Goal: Information Seeking & Learning: Find specific fact

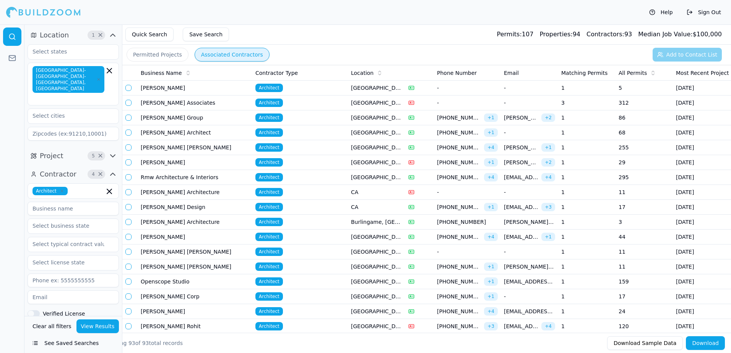
click at [68, 344] on button "See Saved Searches" at bounding box center [73, 344] width 91 height 14
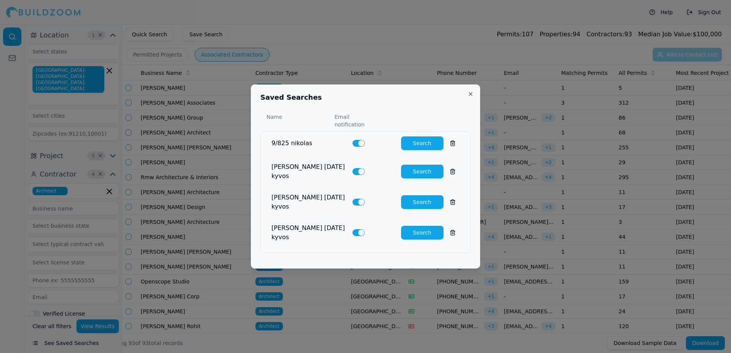
click at [418, 226] on button "Search" at bounding box center [422, 233] width 42 height 14
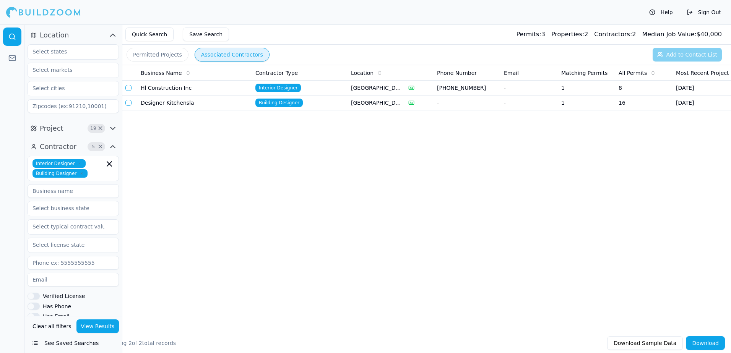
click at [156, 55] on button "Permitted Projects" at bounding box center [158, 55] width 62 height 14
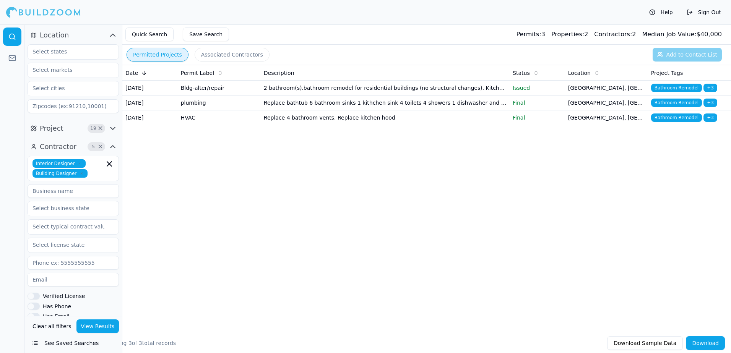
click at [156, 55] on button "Permitted Projects" at bounding box center [158, 55] width 62 height 14
click at [144, 73] on icon at bounding box center [144, 72] width 0 height 3
click at [148, 35] on button "Quick Search" at bounding box center [149, 35] width 48 height 14
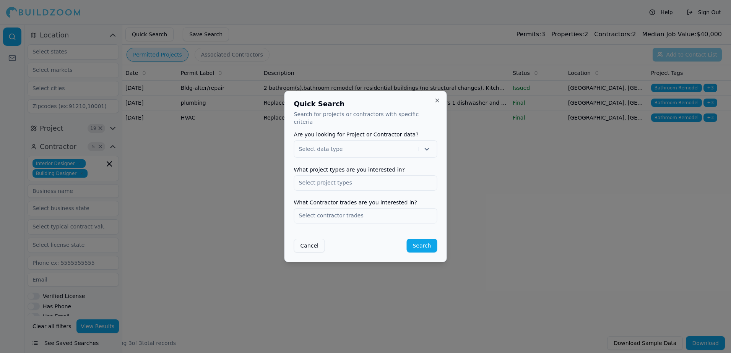
click at [437, 104] on button "Close" at bounding box center [437, 101] width 6 height 6
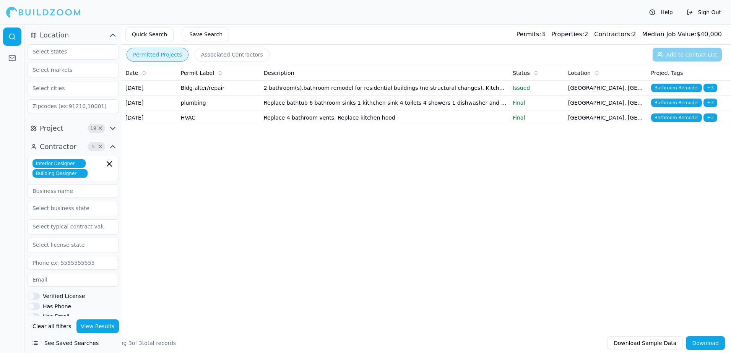
click at [77, 343] on button "See Saved Searches" at bounding box center [73, 344] width 91 height 14
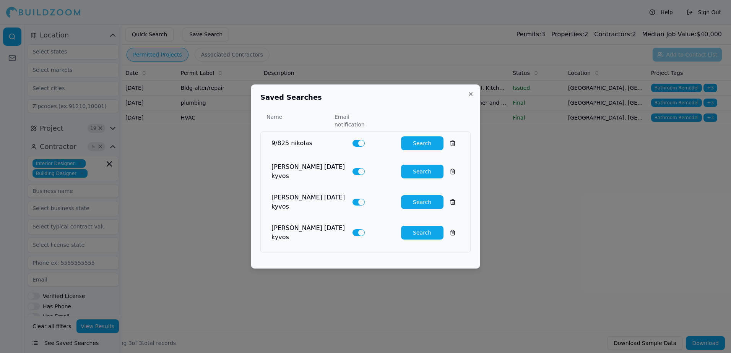
click at [413, 200] on button "Search" at bounding box center [422, 202] width 42 height 14
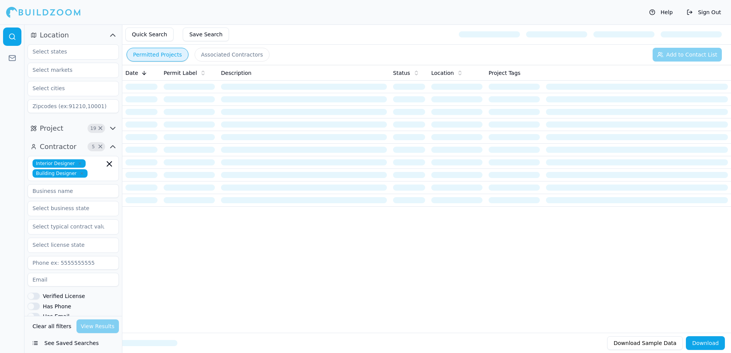
click at [163, 57] on button "Permitted Projects" at bounding box center [158, 55] width 62 height 14
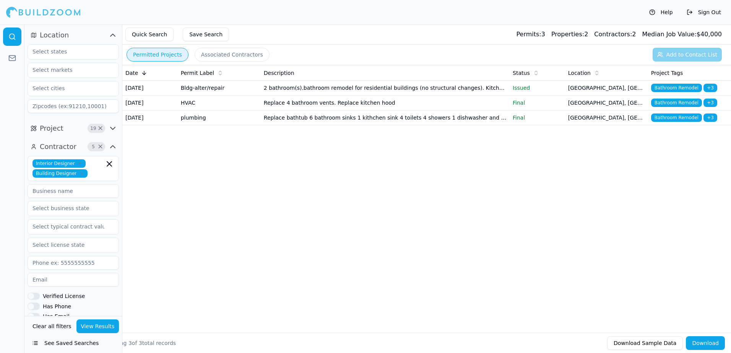
click at [36, 11] on div at bounding box center [43, 12] width 75 height 15
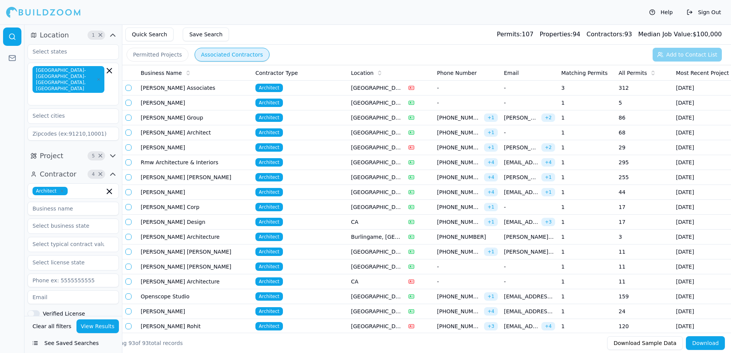
click at [150, 56] on button "Permitted Projects" at bounding box center [158, 55] width 62 height 14
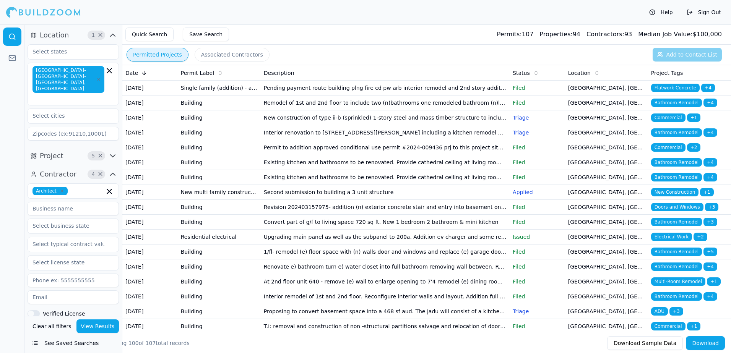
click at [668, 107] on span "Bathroom Remodel" at bounding box center [676, 103] width 51 height 8
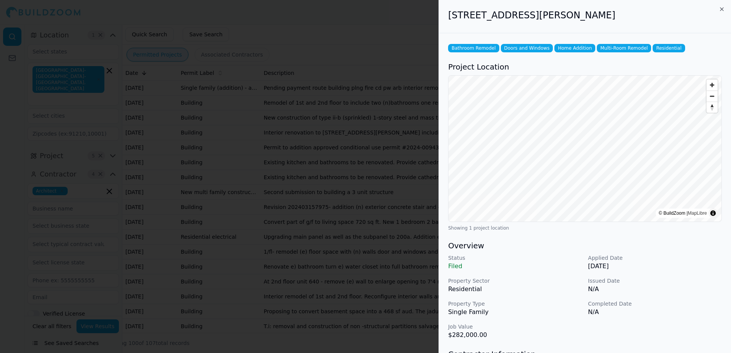
drag, startPoint x: 449, startPoint y: 16, endPoint x: 600, endPoint y: 22, distance: 151.6
click at [600, 22] on div "171 Pope St, San Francisco, CA, 94112" at bounding box center [585, 16] width 292 height 33
drag, startPoint x: 600, startPoint y: 22, endPoint x: 579, endPoint y: 15, distance: 22.6
copy h2 "171 Pope St, San Francisco, CA, 94112"
click at [722, 7] on icon "button" at bounding box center [722, 9] width 6 height 6
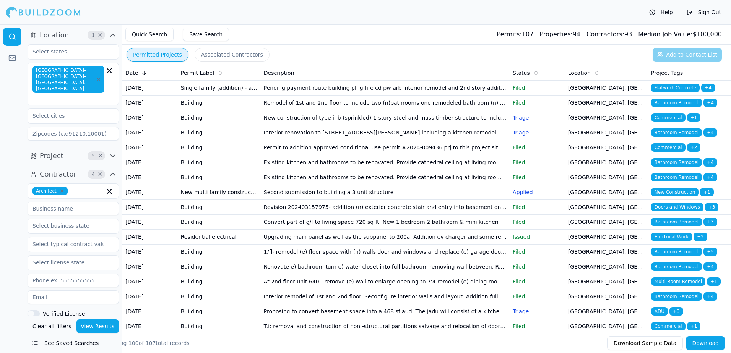
click at [668, 107] on span "Bathroom Remodel" at bounding box center [676, 103] width 51 height 8
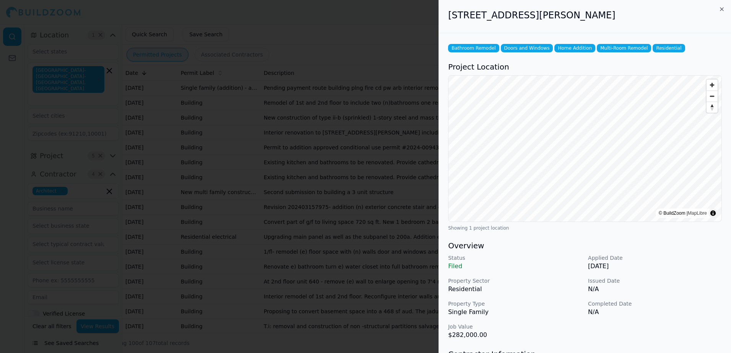
click at [407, 25] on div at bounding box center [365, 176] width 731 height 353
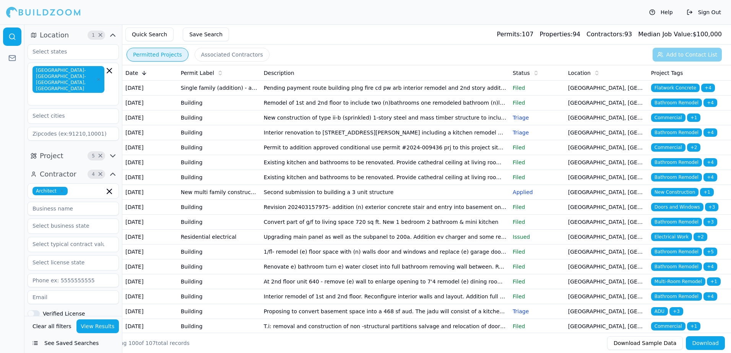
click at [666, 137] on span "Bathroom Remodel" at bounding box center [676, 132] width 51 height 8
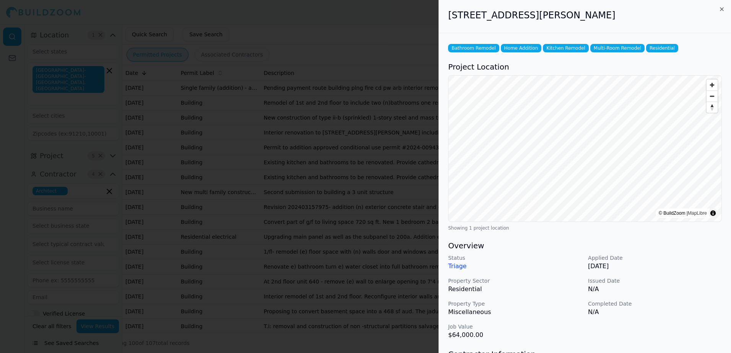
drag, startPoint x: 449, startPoint y: 18, endPoint x: 627, endPoint y: 18, distance: 177.4
click at [627, 18] on h2 "71 Sharon St, San Francisco, CA, 94114" at bounding box center [585, 15] width 274 height 12
drag, startPoint x: 627, startPoint y: 18, endPoint x: 589, endPoint y: 12, distance: 38.3
copy h2 "71 Sharon St, San Francisco, CA, 94114"
click at [361, 42] on div at bounding box center [365, 176] width 731 height 353
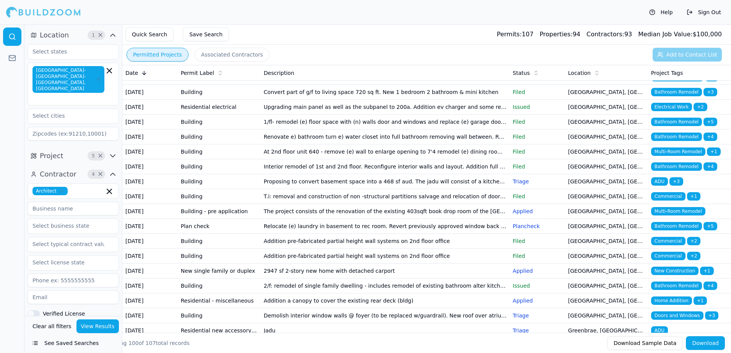
scroll to position [153, 0]
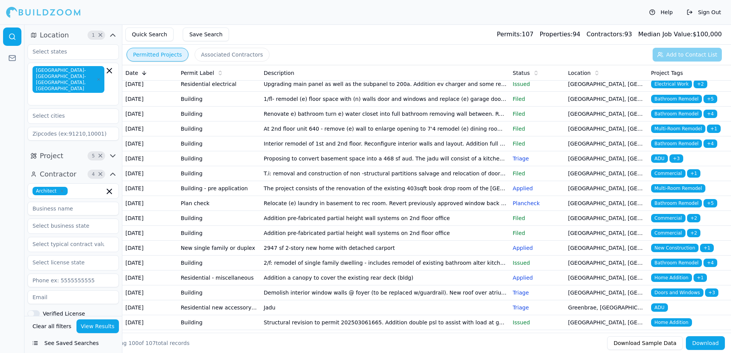
click at [671, 193] on span "Multi-Room Remodel" at bounding box center [678, 188] width 54 height 8
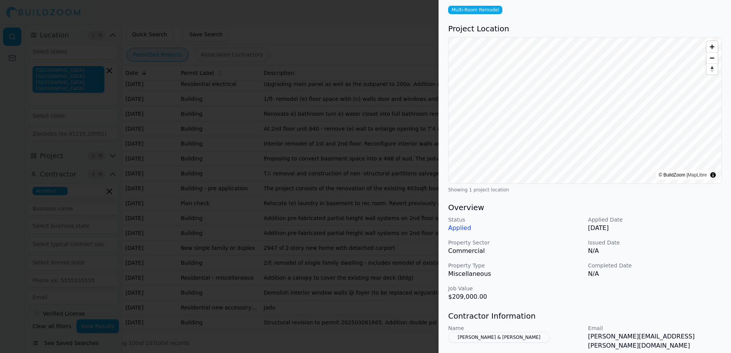
scroll to position [0, 0]
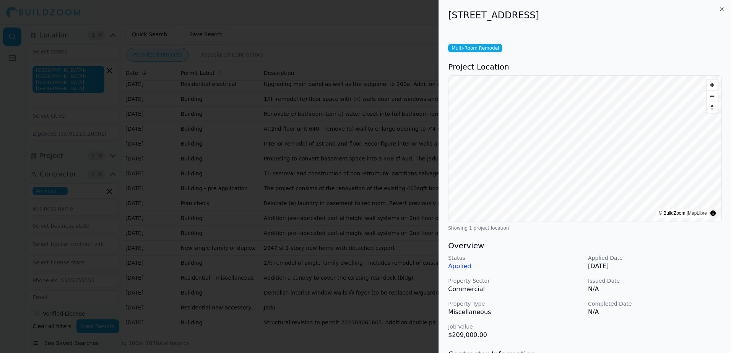
drag, startPoint x: 449, startPoint y: 15, endPoint x: 586, endPoint y: 20, distance: 137.8
click at [586, 20] on h2 "1550 Oak St, Alameda, CA, 94501" at bounding box center [585, 15] width 274 height 12
drag, startPoint x: 586, startPoint y: 20, endPoint x: 572, endPoint y: 15, distance: 14.8
copy h2 "1550 Oak St, Alameda, CA, 94501"
click at [546, 26] on div "1550 Oak St, Alameda, CA, 94501" at bounding box center [585, 16] width 292 height 33
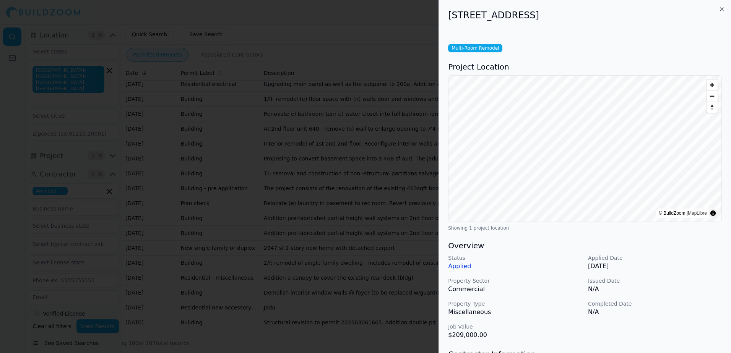
click at [306, 26] on div at bounding box center [365, 176] width 731 height 353
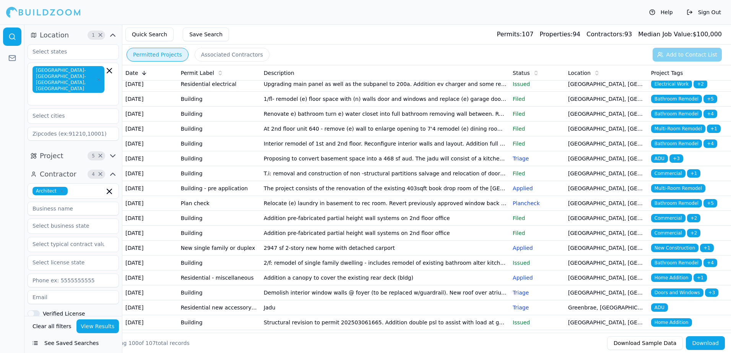
click at [686, 208] on span "Bathroom Remodel" at bounding box center [676, 203] width 51 height 8
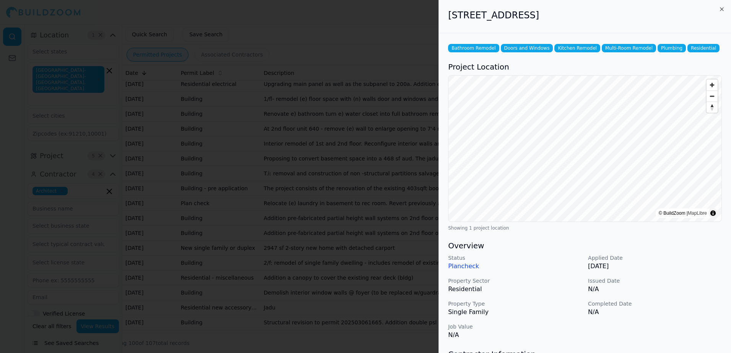
click at [378, 28] on div at bounding box center [365, 176] width 731 height 353
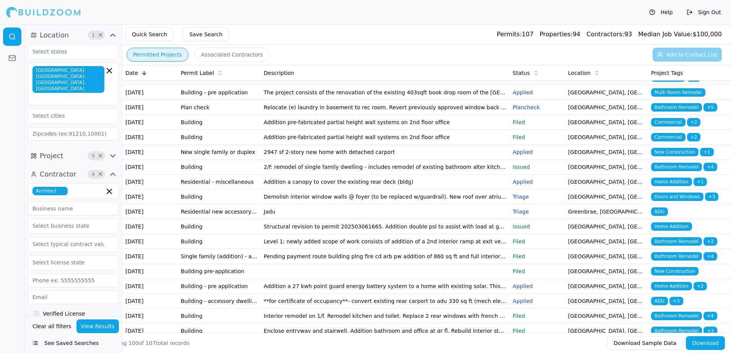
scroll to position [268, 0]
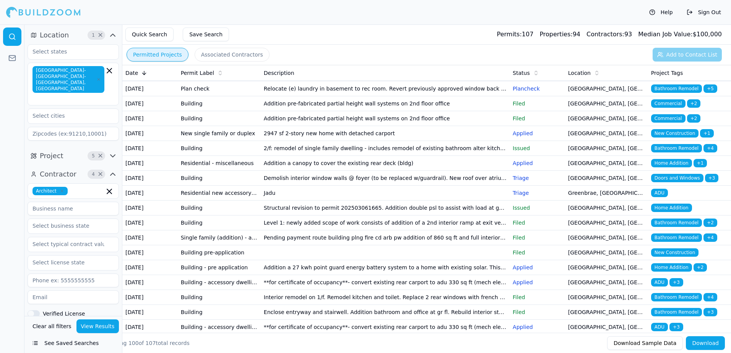
click at [667, 167] on span "Home Addition" at bounding box center [671, 163] width 41 height 8
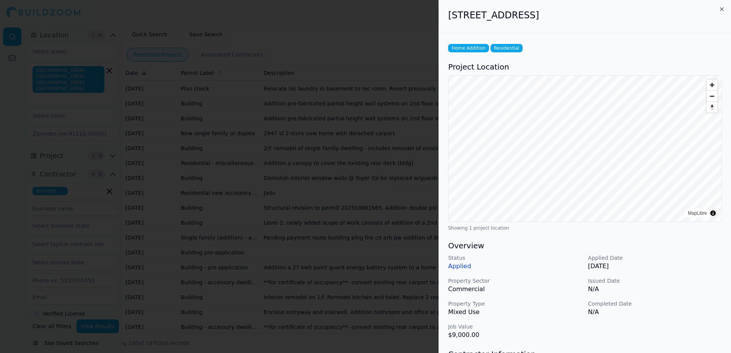
click at [379, 11] on div at bounding box center [365, 176] width 731 height 353
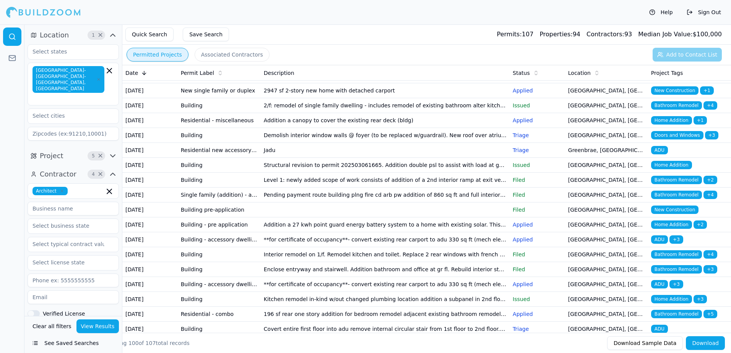
scroll to position [344, 0]
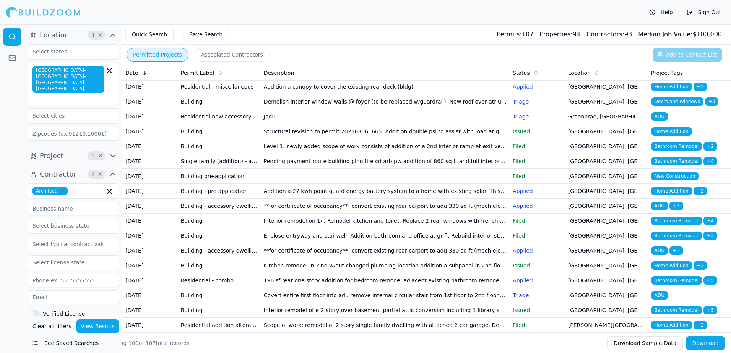
click at [660, 121] on span "ADU" at bounding box center [659, 116] width 17 height 8
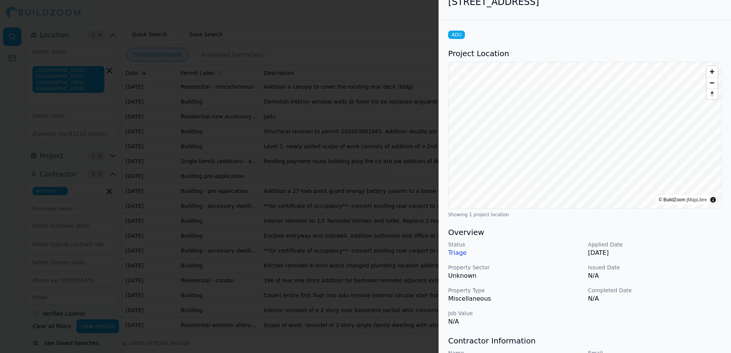
scroll to position [0, 0]
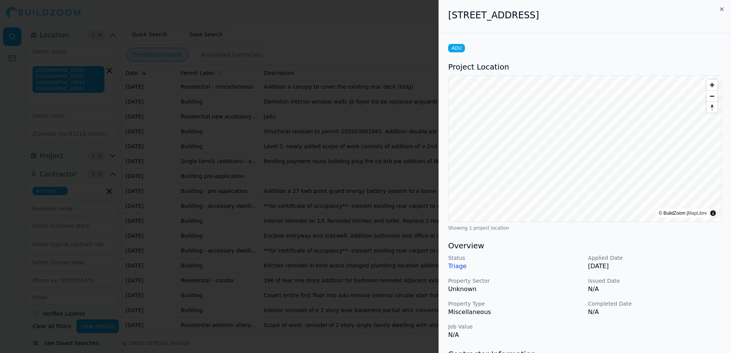
drag, startPoint x: 449, startPoint y: 17, endPoint x: 610, endPoint y: 31, distance: 161.2
click at [610, 31] on div "91 La Cuesta Dr, Greenbrae, CA, 94904" at bounding box center [585, 16] width 292 height 33
drag, startPoint x: 610, startPoint y: 31, endPoint x: 590, endPoint y: 17, distance: 24.0
copy h2 "91 La Cuesta Dr, Greenbrae, CA, 94904"
click at [377, 22] on div at bounding box center [365, 176] width 731 height 353
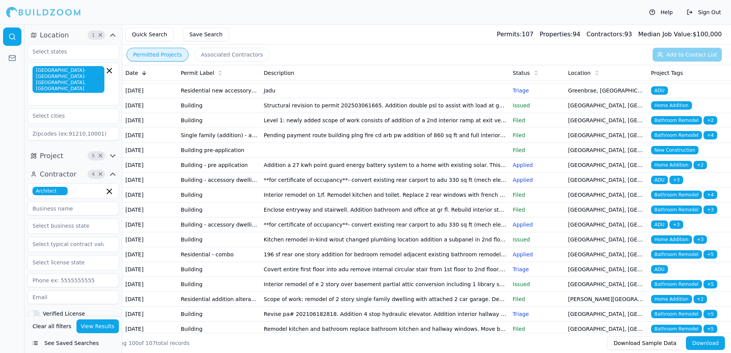
scroll to position [421, 0]
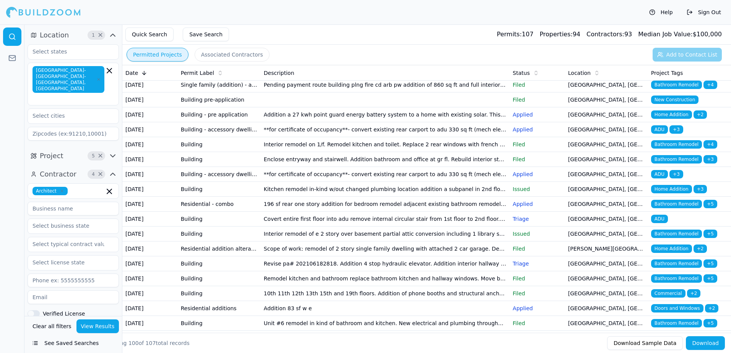
click at [665, 119] on span "Home Addition" at bounding box center [671, 115] width 41 height 8
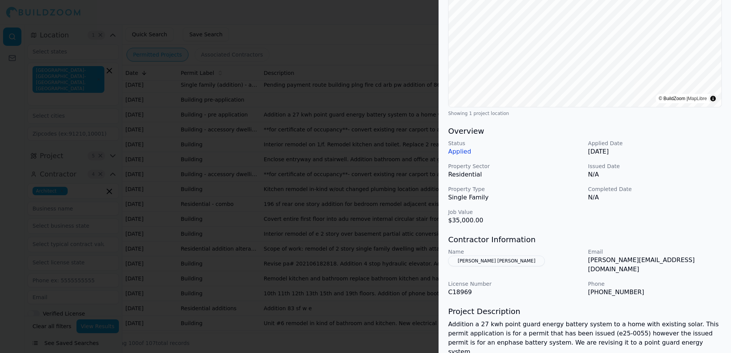
scroll to position [153, 0]
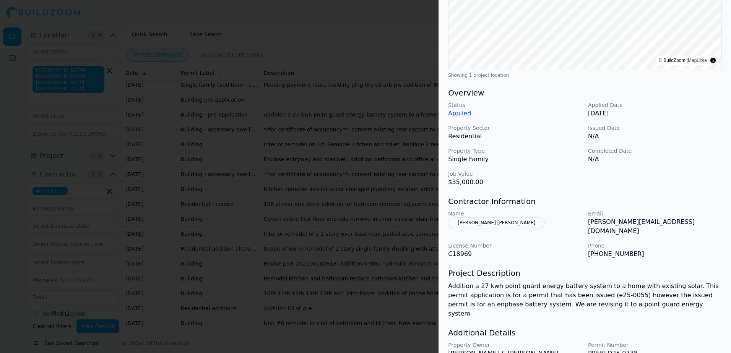
click at [388, 41] on div at bounding box center [365, 176] width 731 height 353
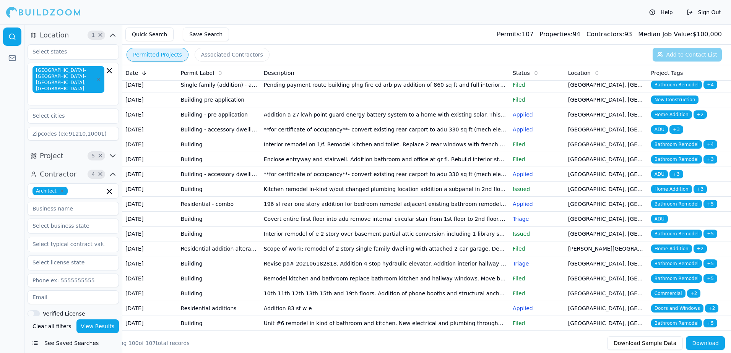
click at [660, 134] on span "ADU" at bounding box center [659, 129] width 17 height 8
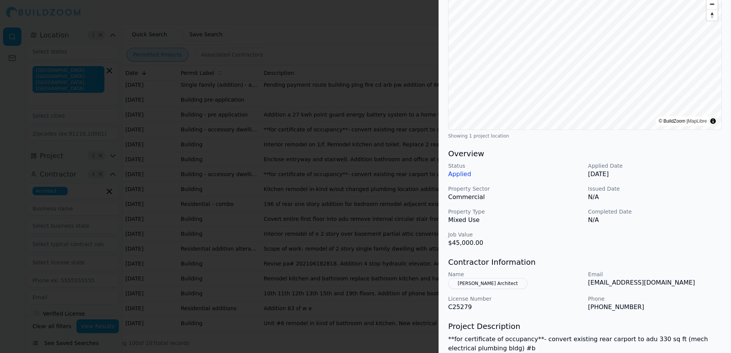
scroll to position [164, 0]
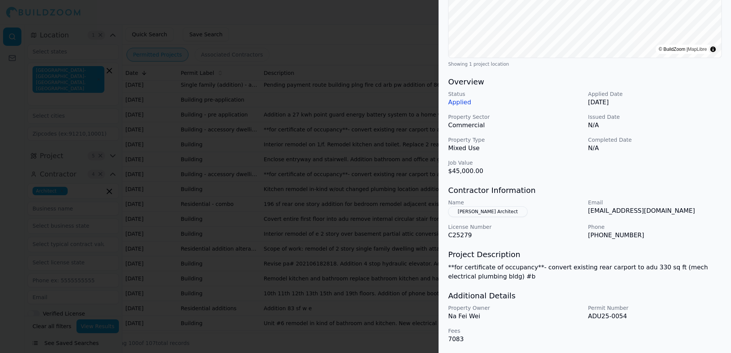
click at [411, 44] on div at bounding box center [365, 176] width 731 height 353
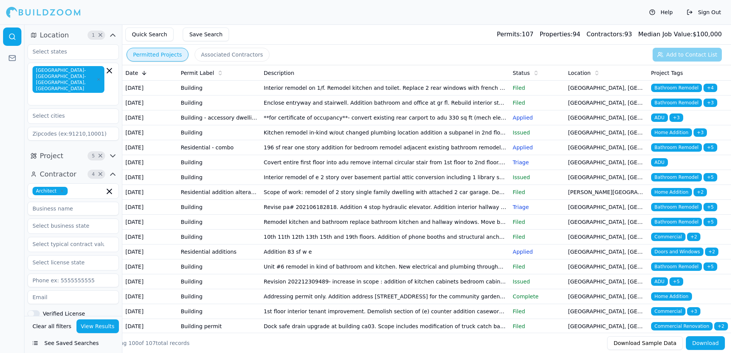
scroll to position [497, 0]
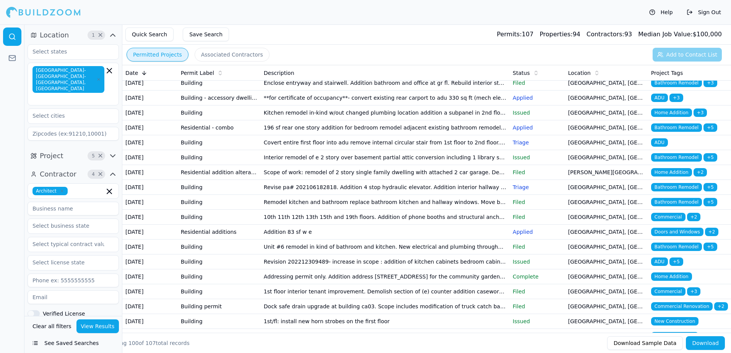
click at [656, 102] on span "ADU" at bounding box center [659, 98] width 17 height 8
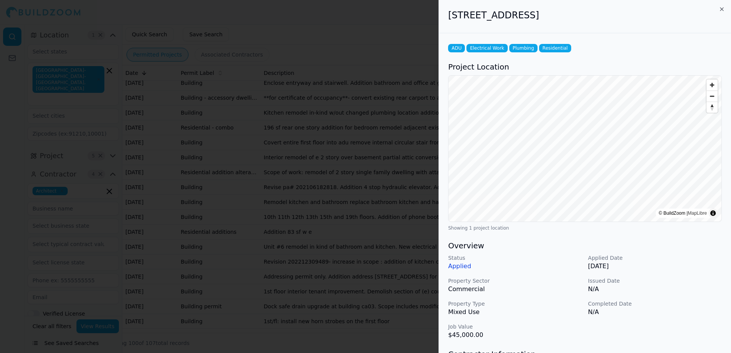
click at [389, 15] on div at bounding box center [365, 176] width 731 height 353
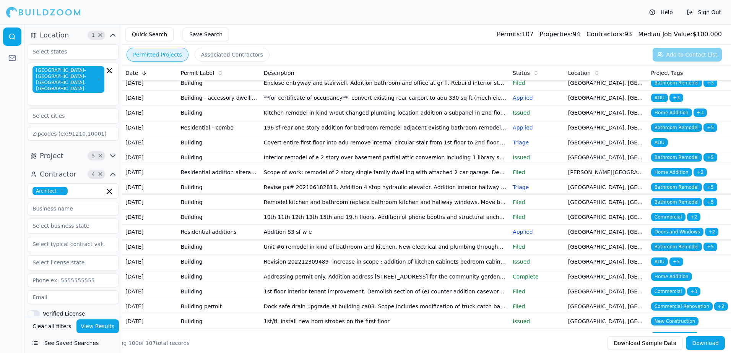
scroll to position [535, 0]
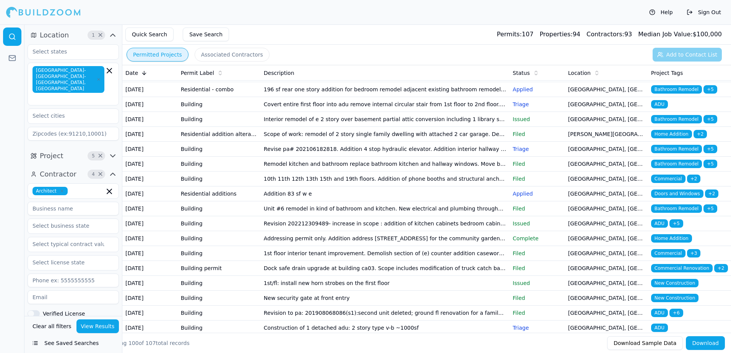
click at [664, 94] on span "Bathroom Remodel" at bounding box center [676, 89] width 51 height 8
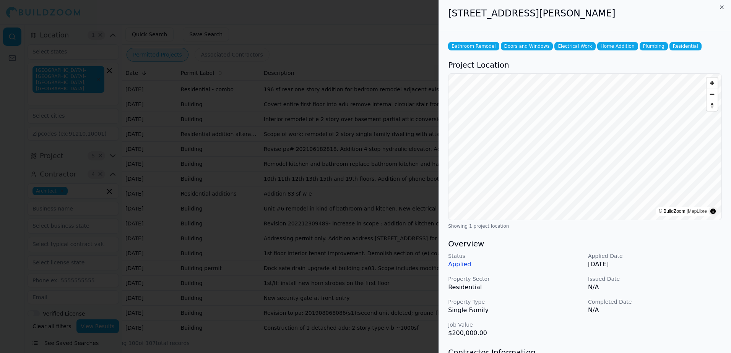
scroll to position [0, 0]
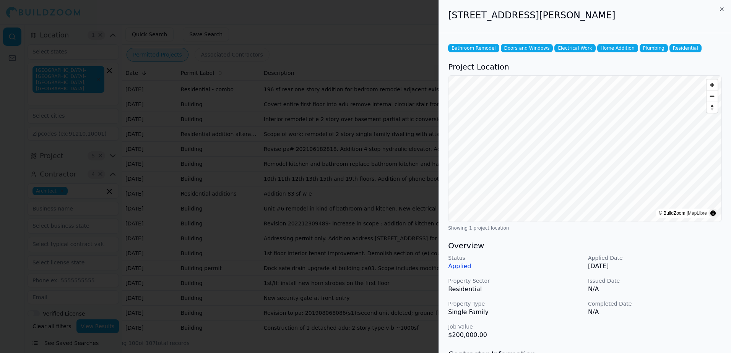
drag, startPoint x: 450, startPoint y: 17, endPoint x: 605, endPoint y: 21, distance: 154.9
click at [605, 21] on div "2810 Calhoun St, Alameda, CA, 94501" at bounding box center [585, 16] width 292 height 33
drag, startPoint x: 605, startPoint y: 21, endPoint x: 581, endPoint y: 11, distance: 26.8
copy h2 "2810 Calhoun St, Alameda, CA, 94501"
click at [428, 20] on div at bounding box center [365, 176] width 731 height 353
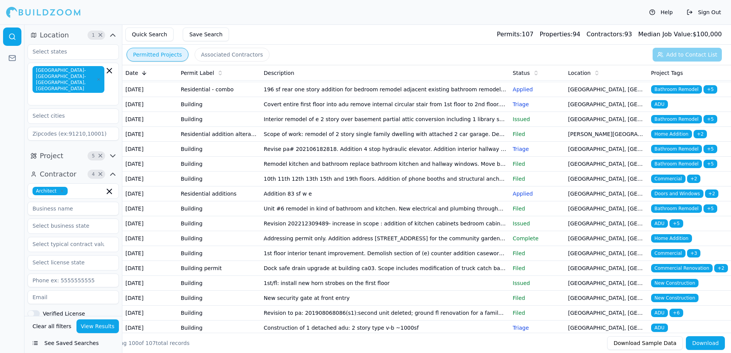
scroll to position [574, 0]
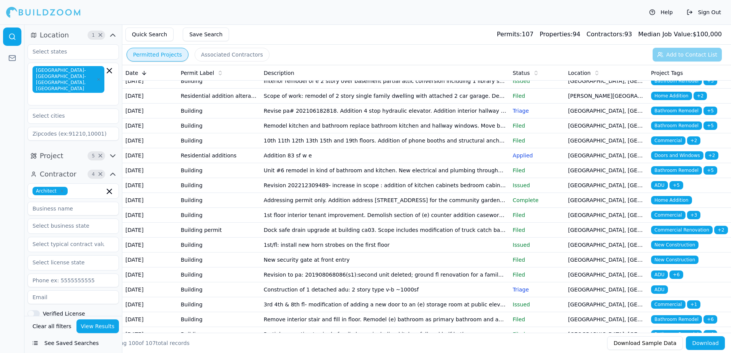
click at [657, 70] on span "ADU" at bounding box center [659, 66] width 17 height 8
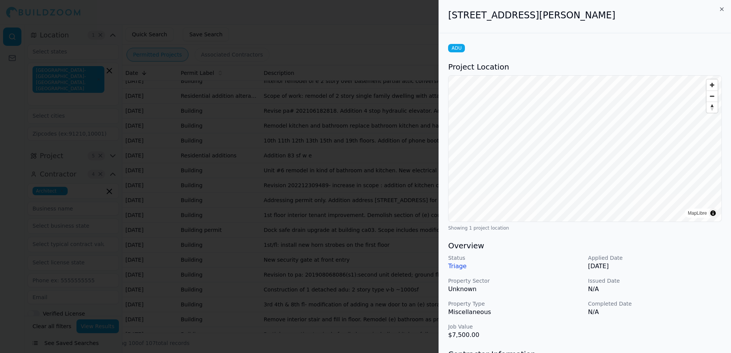
click at [380, 14] on div at bounding box center [365, 176] width 731 height 353
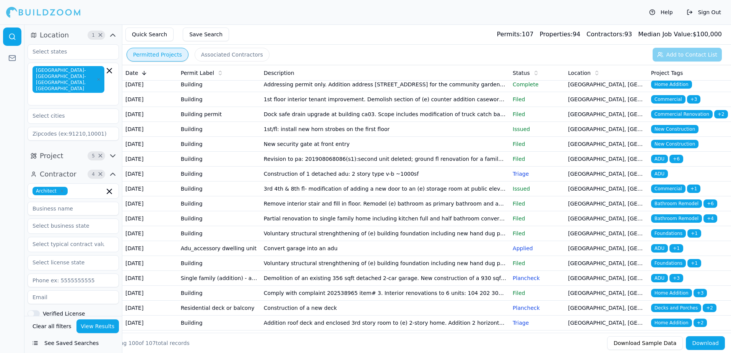
scroll to position [727, 0]
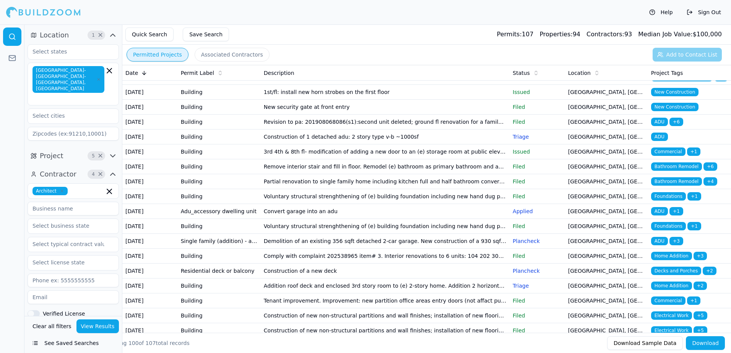
click at [672, 7] on span "Doors and Windows" at bounding box center [677, 2] width 52 height 8
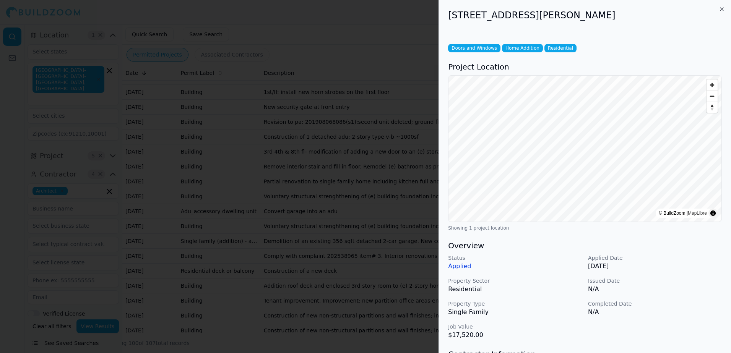
click at [366, 29] on div at bounding box center [365, 176] width 731 height 353
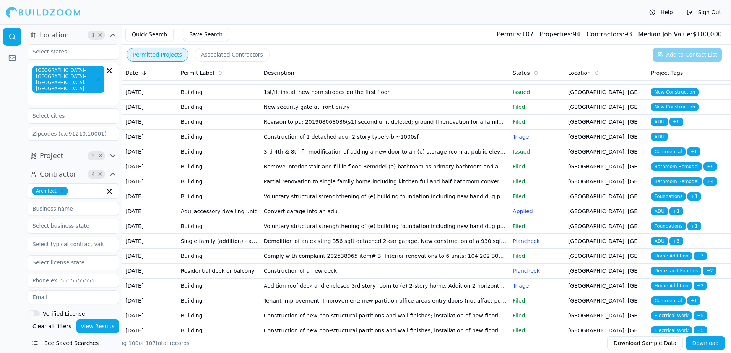
click at [660, 37] on span "ADU" at bounding box center [659, 32] width 17 height 8
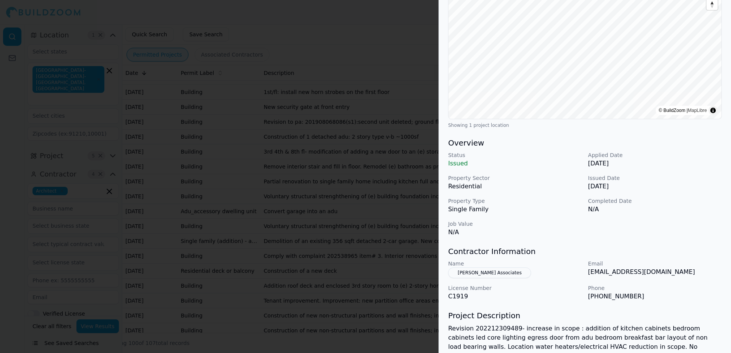
scroll to position [115, 0]
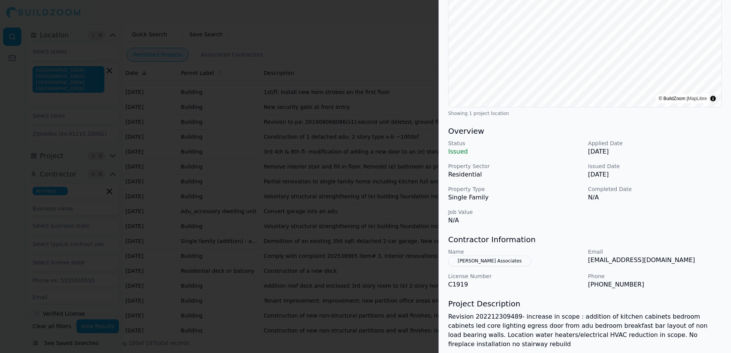
click at [409, 8] on div at bounding box center [365, 176] width 731 height 353
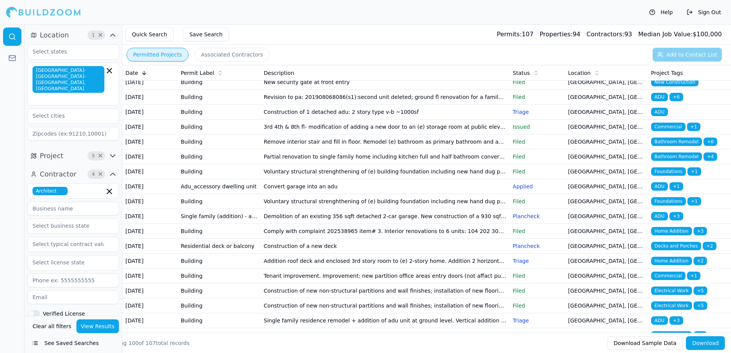
scroll to position [765, 0]
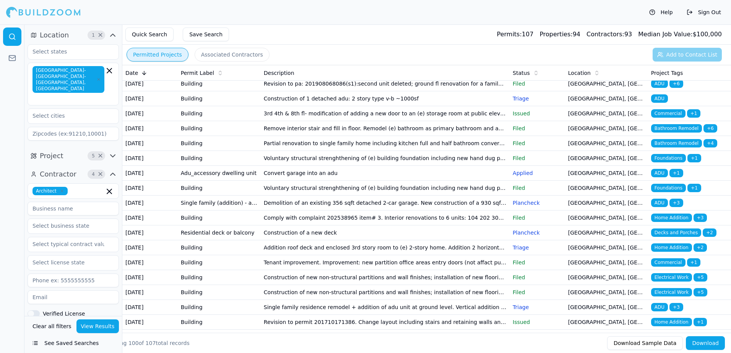
click at [670, 13] on span "Home Addition" at bounding box center [671, 9] width 41 height 8
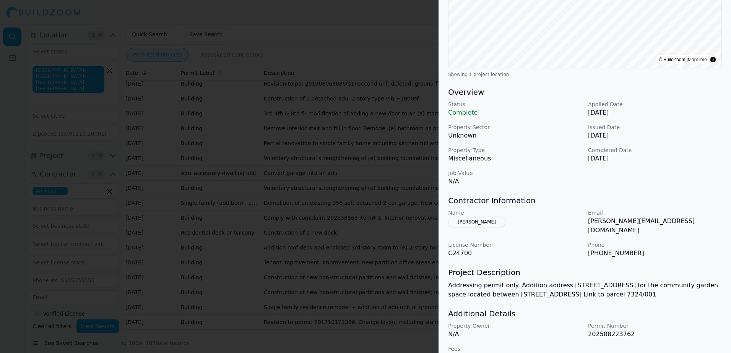
scroll to position [164, 0]
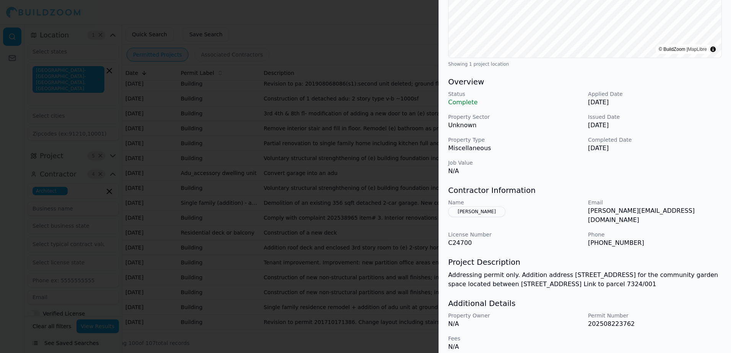
drag, startPoint x: 430, startPoint y: 28, endPoint x: 428, endPoint y: 44, distance: 15.5
click at [429, 28] on div at bounding box center [365, 176] width 731 height 353
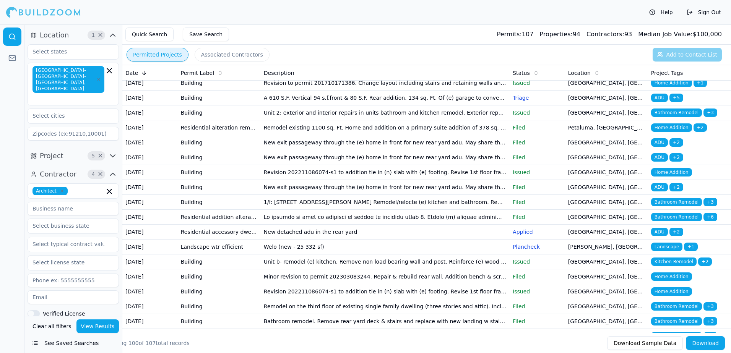
scroll to position [1033, 0]
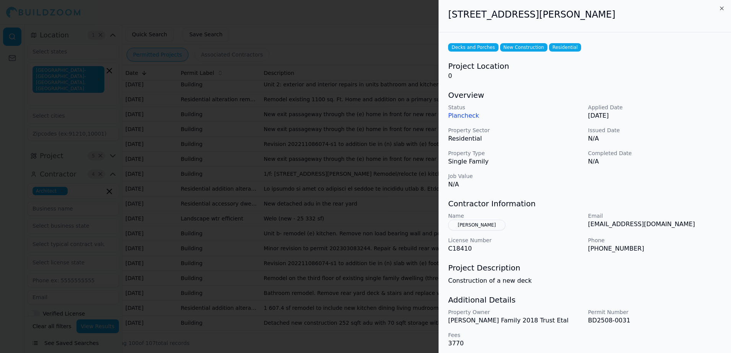
scroll to position [0, 0]
drag, startPoint x: 411, startPoint y: 19, endPoint x: 413, endPoint y: 32, distance: 13.5
click at [411, 19] on div at bounding box center [365, 176] width 731 height 353
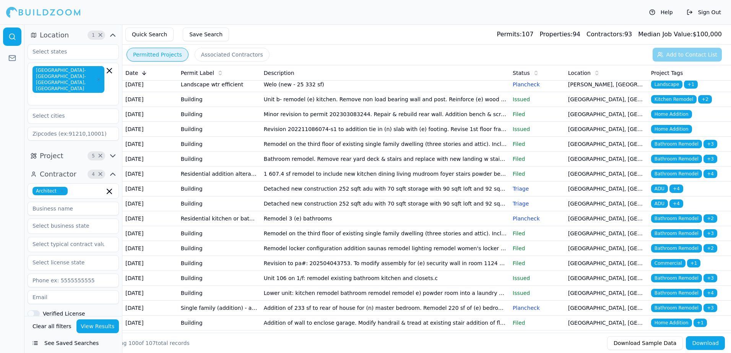
scroll to position [1185, 0]
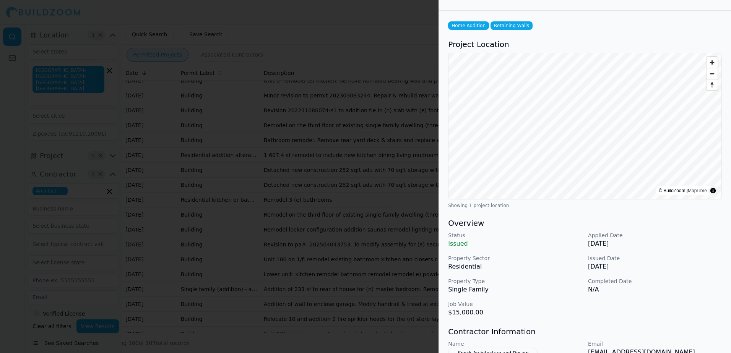
scroll to position [38, 0]
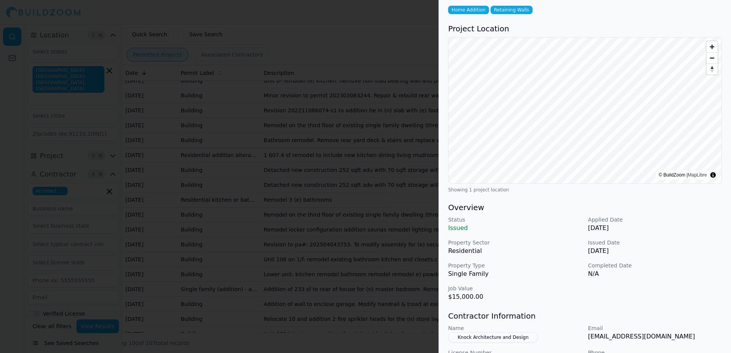
click at [413, 42] on div at bounding box center [365, 176] width 731 height 353
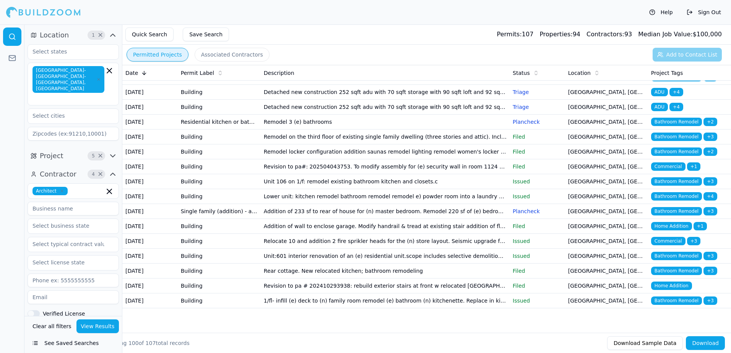
scroll to position [1377, 0]
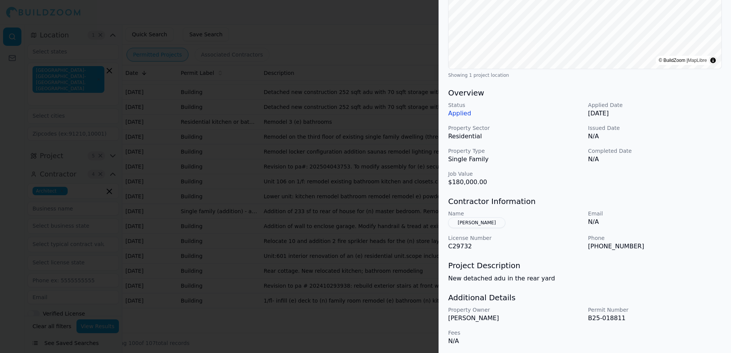
scroll to position [0, 0]
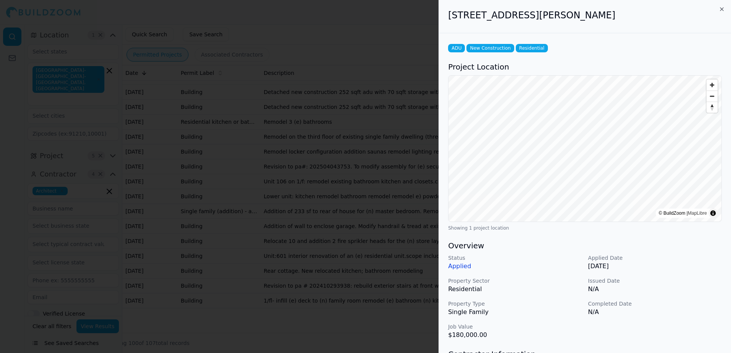
drag, startPoint x: 450, startPoint y: 12, endPoint x: 593, endPoint y: 31, distance: 144.7
click at [593, 31] on div "68 Jasmine Ct, Danville, CA, 94506" at bounding box center [585, 16] width 292 height 33
drag, startPoint x: 593, startPoint y: 31, endPoint x: 530, endPoint y: 16, distance: 65.3
copy h2 "68 Jasmine Ct, Danville, CA, 94506"
